Goal: Download file/media

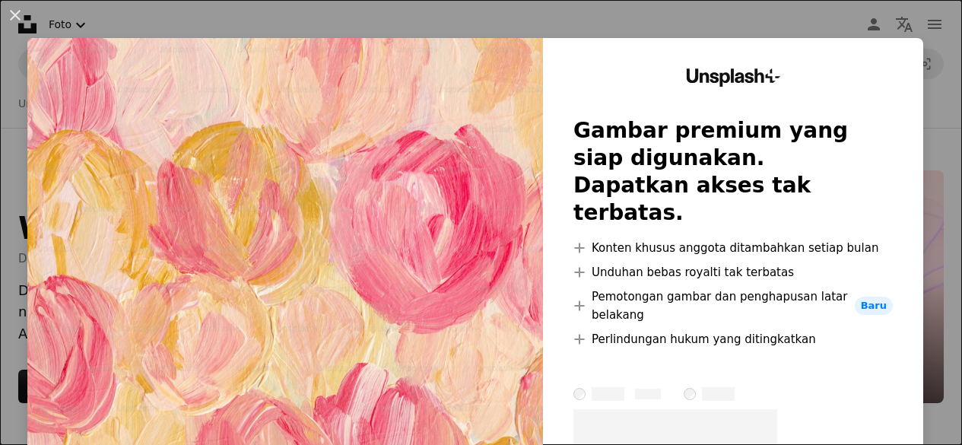
scroll to position [6994, 0]
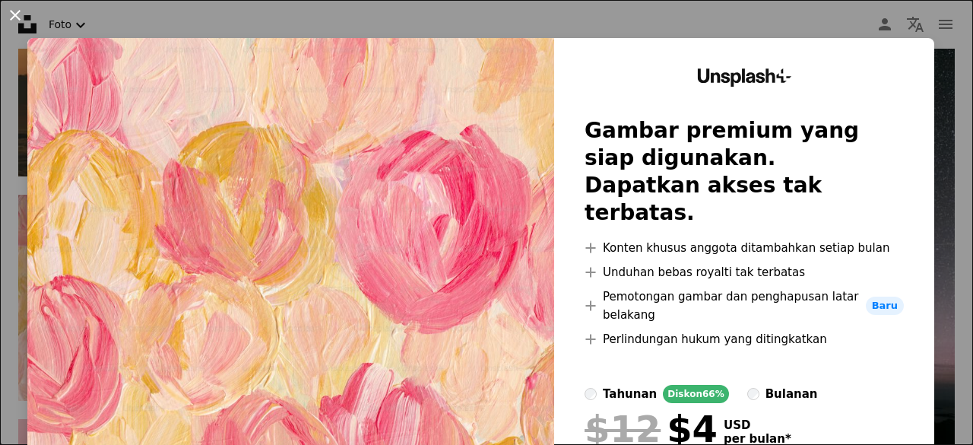
click at [14, 11] on button "An X shape" at bounding box center [15, 15] width 18 height 18
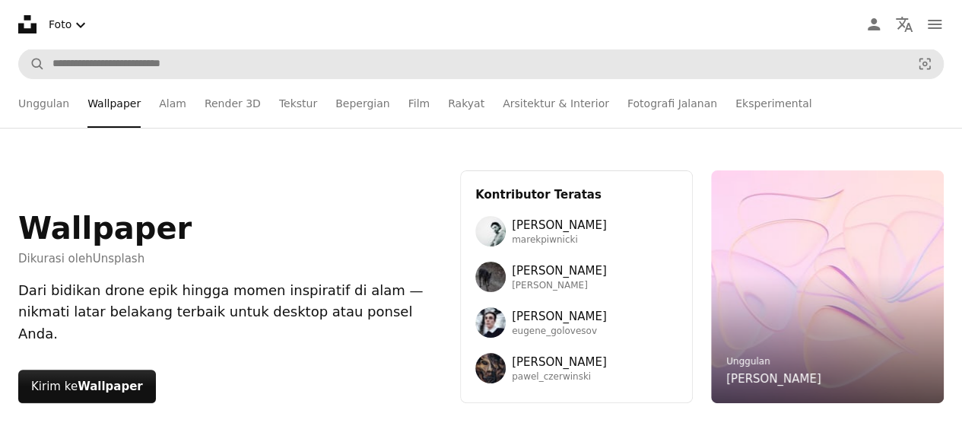
click at [220, 79] on link "Render 3D" at bounding box center [232, 103] width 56 height 49
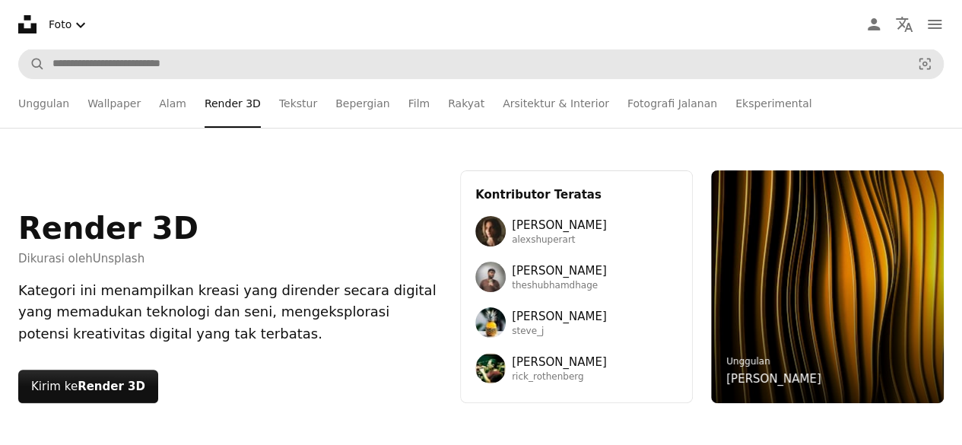
click at [220, 79] on li "Render 3D" at bounding box center [232, 103] width 56 height 49
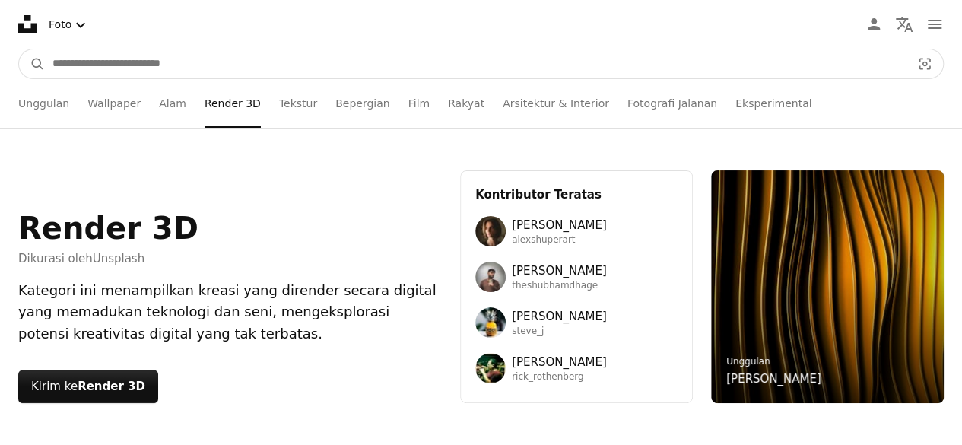
click at [201, 68] on input "Temuka visual di seluruh situs" at bounding box center [475, 63] width 861 height 29
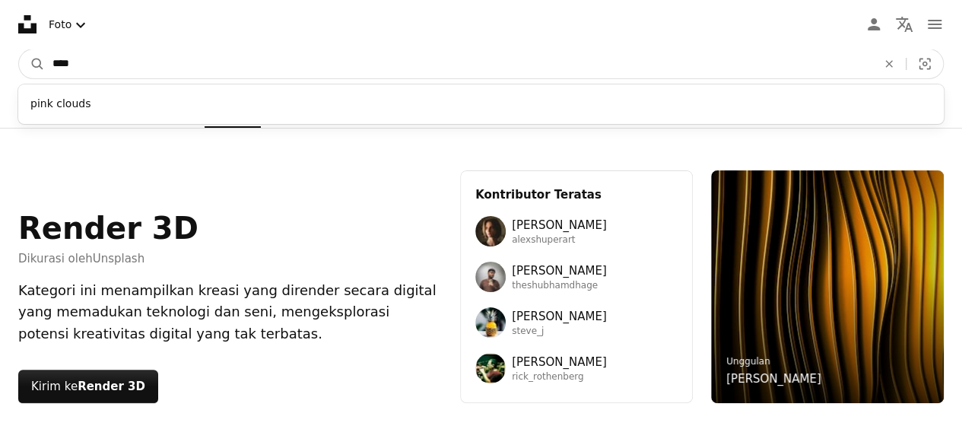
type input "****"
click at [19, 49] on button "A magnifying glass" at bounding box center [32, 63] width 26 height 29
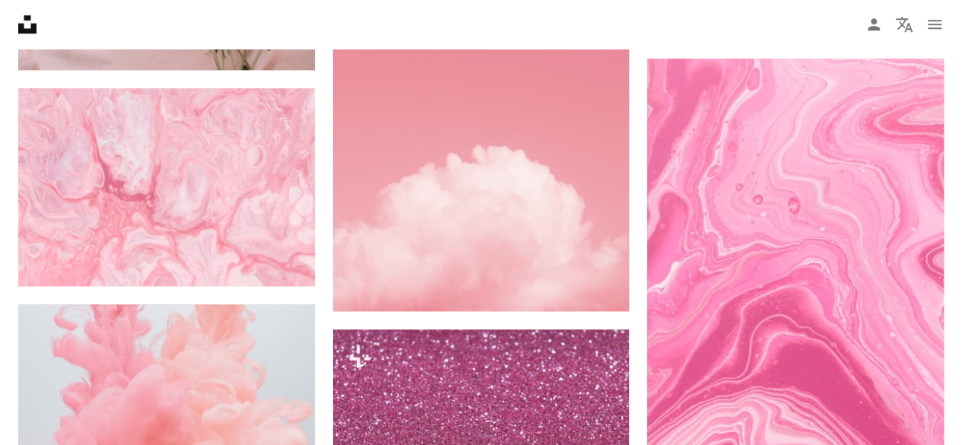
scroll to position [768, 0]
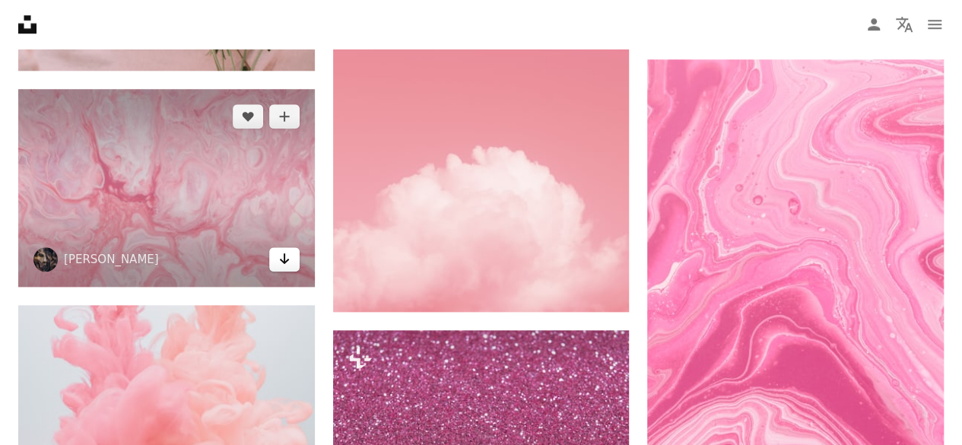
click at [283, 254] on icon "Arrow pointing down" at bounding box center [284, 258] width 12 height 18
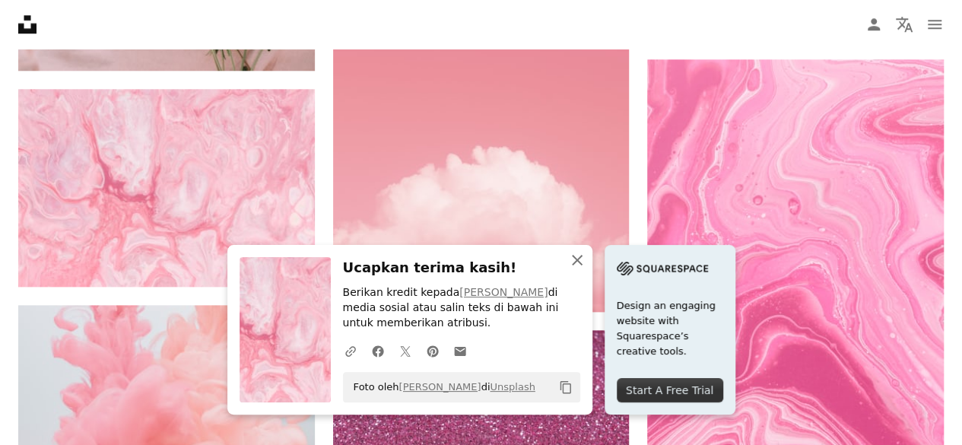
click at [581, 258] on icon "An X shape" at bounding box center [577, 260] width 18 height 18
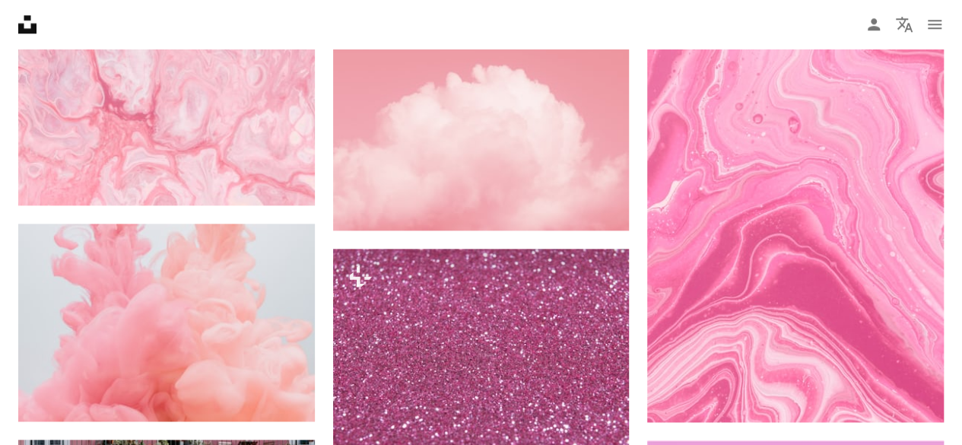
scroll to position [981, 0]
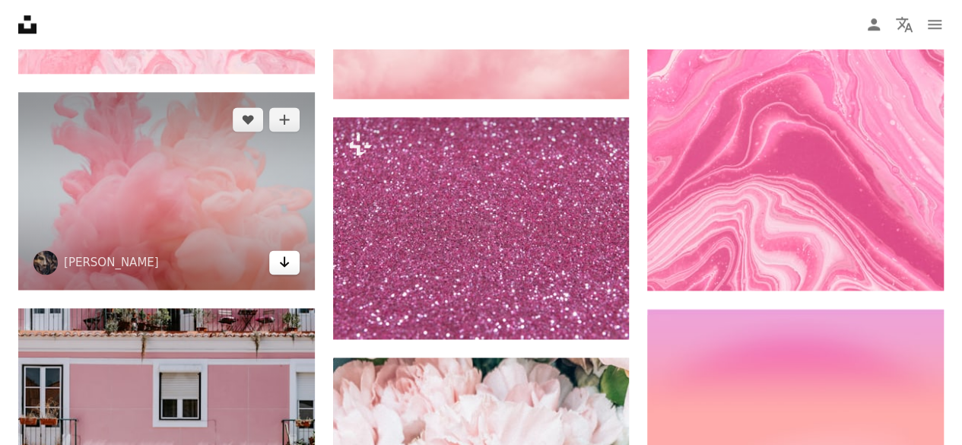
click at [282, 255] on icon "Arrow pointing down" at bounding box center [284, 261] width 12 height 18
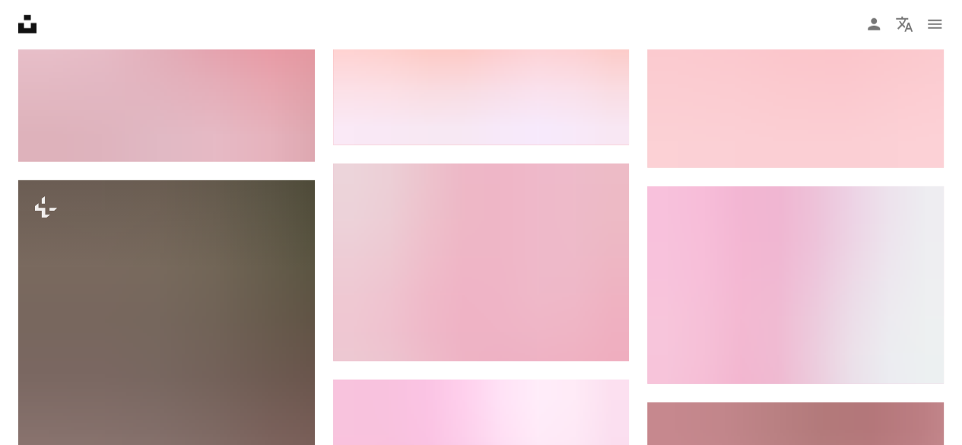
scroll to position [2034, 0]
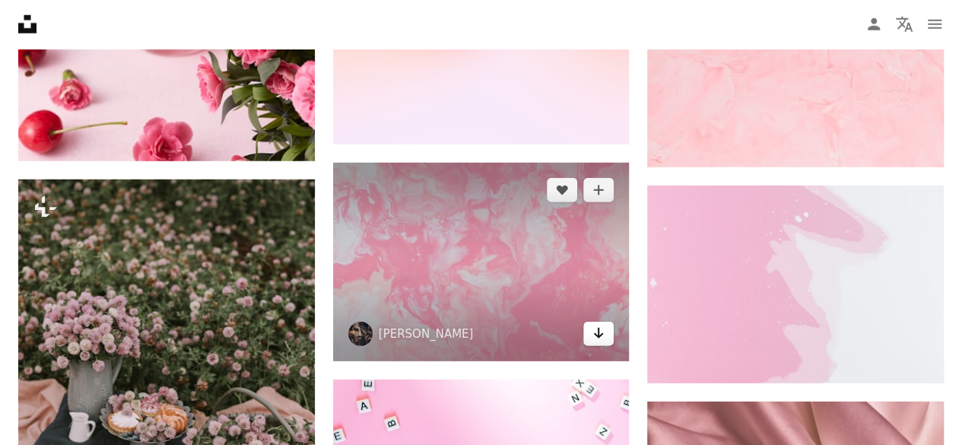
click at [590, 324] on link "Arrow pointing down" at bounding box center [598, 334] width 30 height 24
